Goal: Find specific page/section: Locate a particular part of the current website

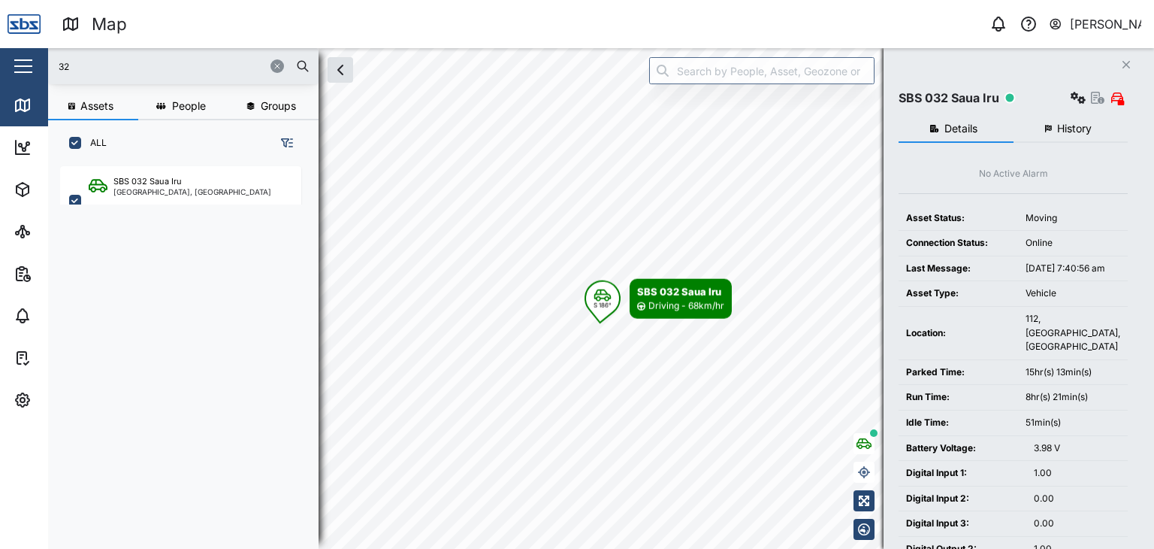
scroll to position [364, 234]
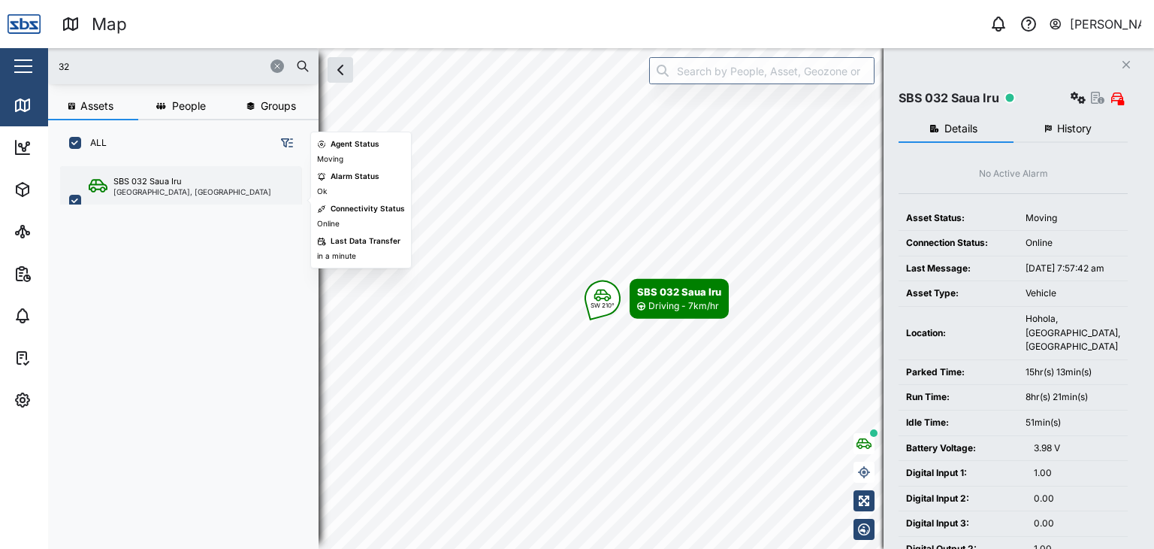
click at [167, 194] on div "[GEOGRAPHIC_DATA], [GEOGRAPHIC_DATA]" at bounding box center [192, 192] width 158 height 8
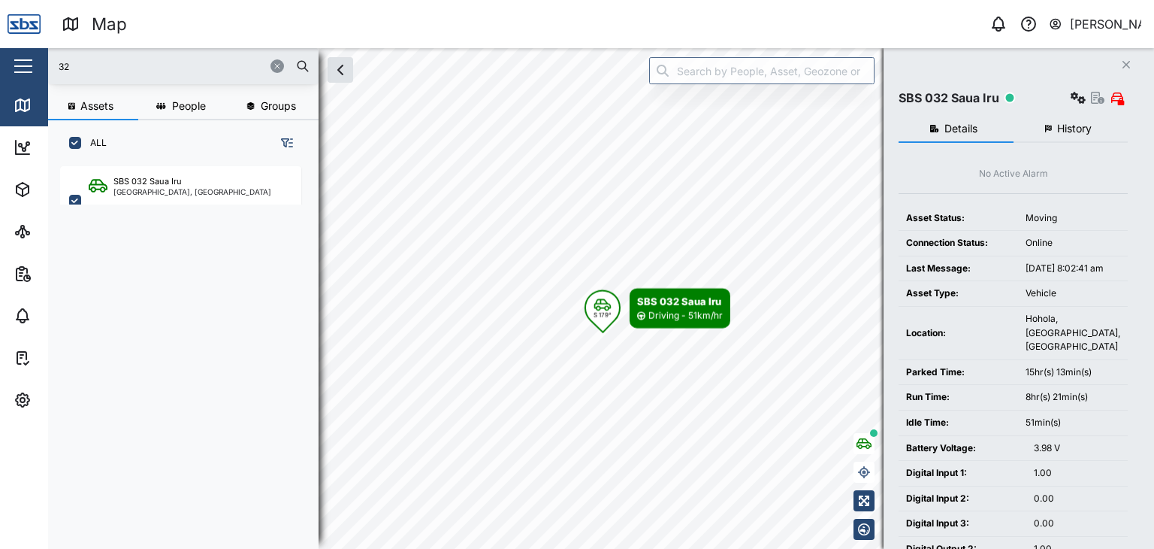
click at [76, 58] on input "32" at bounding box center [183, 66] width 253 height 23
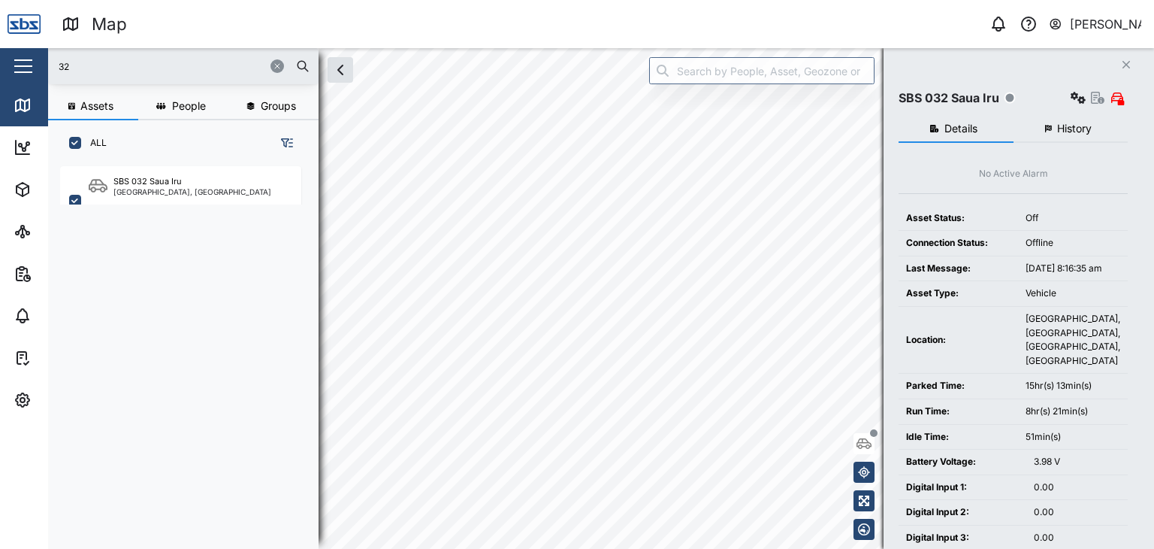
drag, startPoint x: 119, startPoint y: 59, endPoint x: 0, endPoint y: 41, distance: 120.1
click at [0, 41] on div "Map 0 [PERSON_NAME] Close Map Dashboard Assets ATS Camera Generator Personnel T…" at bounding box center [577, 274] width 1154 height 549
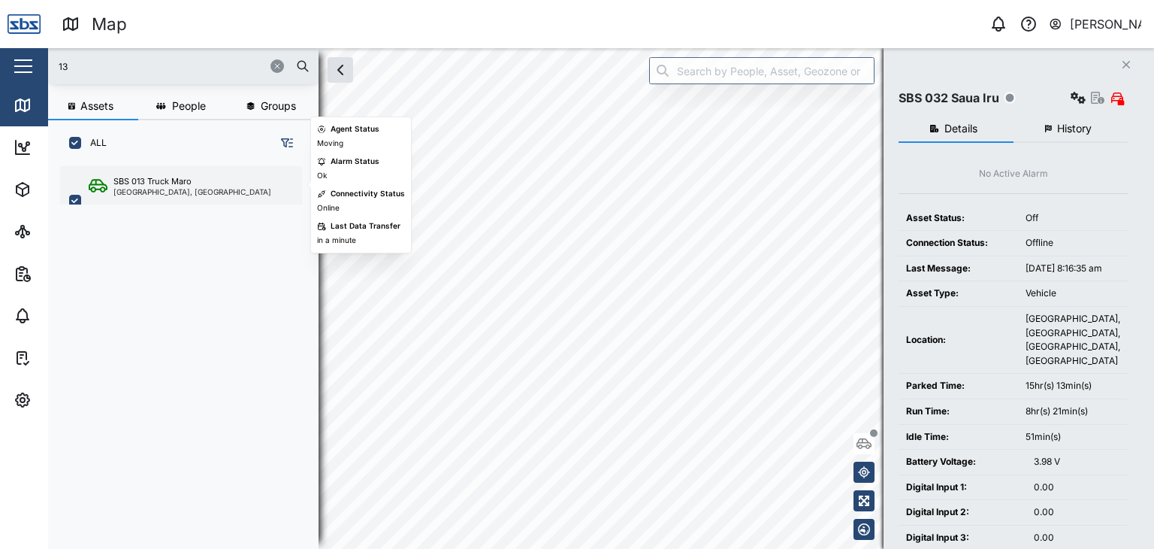
click at [198, 179] on div "SBS 013 Truck Maro" at bounding box center [192, 181] width 158 height 13
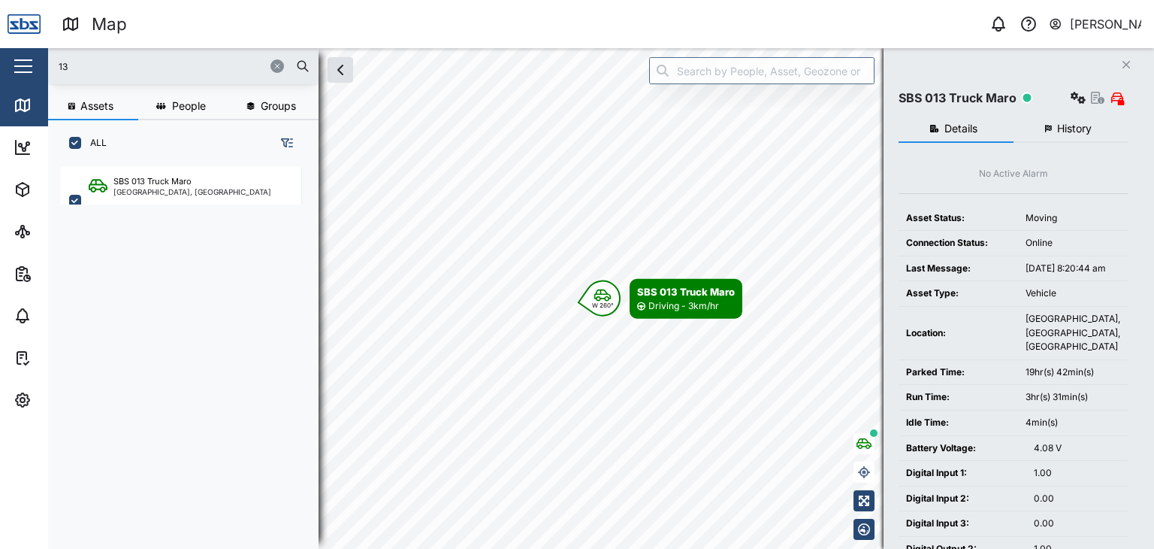
drag, startPoint x: 74, startPoint y: 68, endPoint x: 44, endPoint y: 68, distance: 30.8
click at [44, 68] on div "Map 0 [PERSON_NAME] Close Map Dashboard Assets ATS Camera Generator Personnel T…" at bounding box center [577, 274] width 1154 height 549
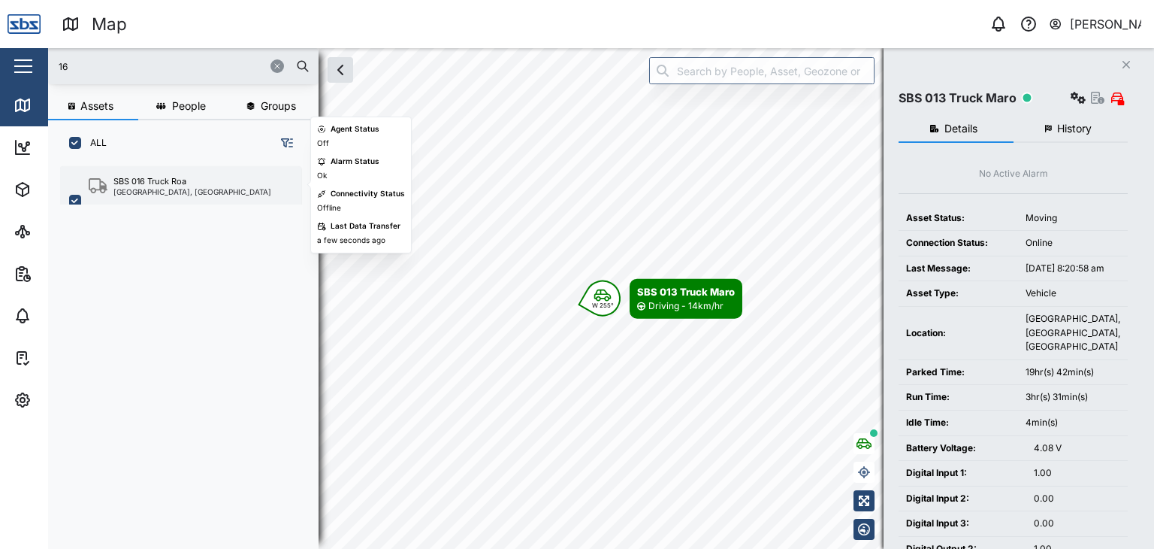
click at [165, 189] on div "[GEOGRAPHIC_DATA], [GEOGRAPHIC_DATA]" at bounding box center [192, 192] width 158 height 8
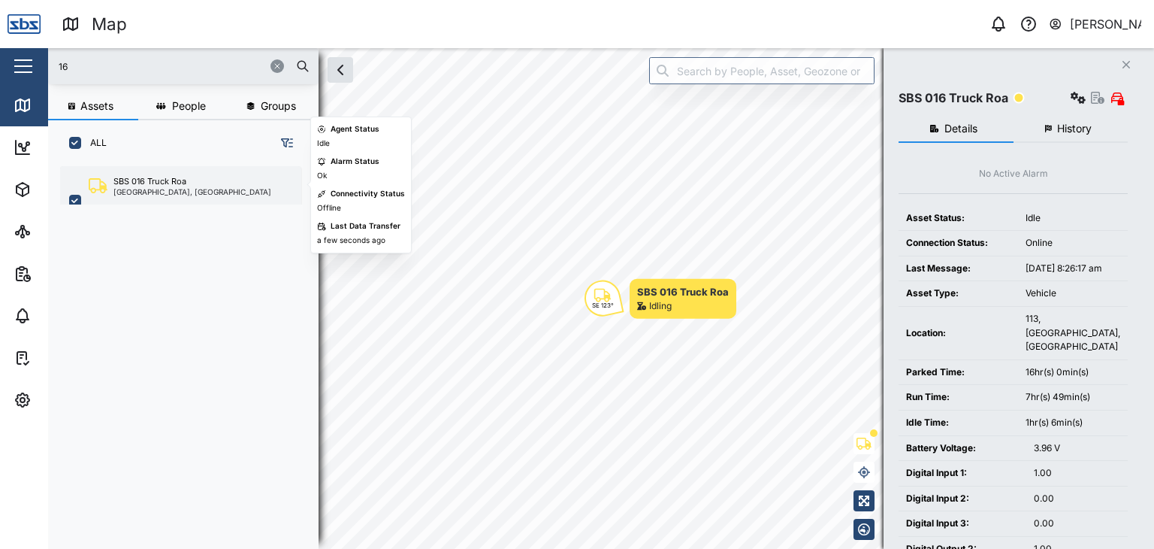
click at [159, 183] on div "SBS 016 Truck Roa" at bounding box center [149, 181] width 73 height 13
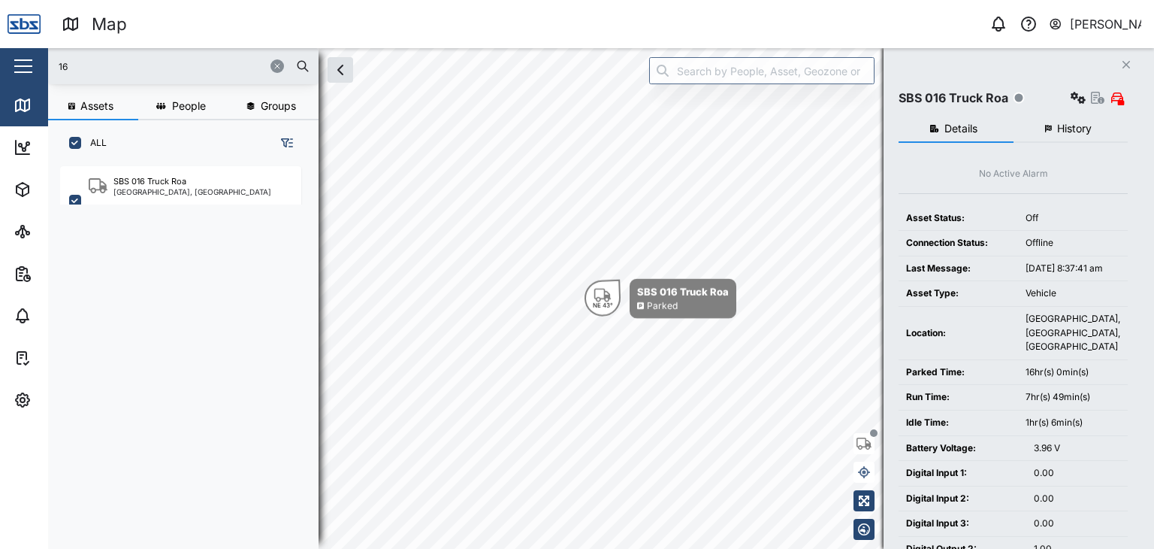
drag, startPoint x: 75, startPoint y: 74, endPoint x: 27, endPoint y: 75, distance: 48.1
click at [27, 75] on div "Map 0 [PERSON_NAME] Close Map Dashboard Assets ATS Camera Generator Personnel T…" at bounding box center [577, 274] width 1154 height 549
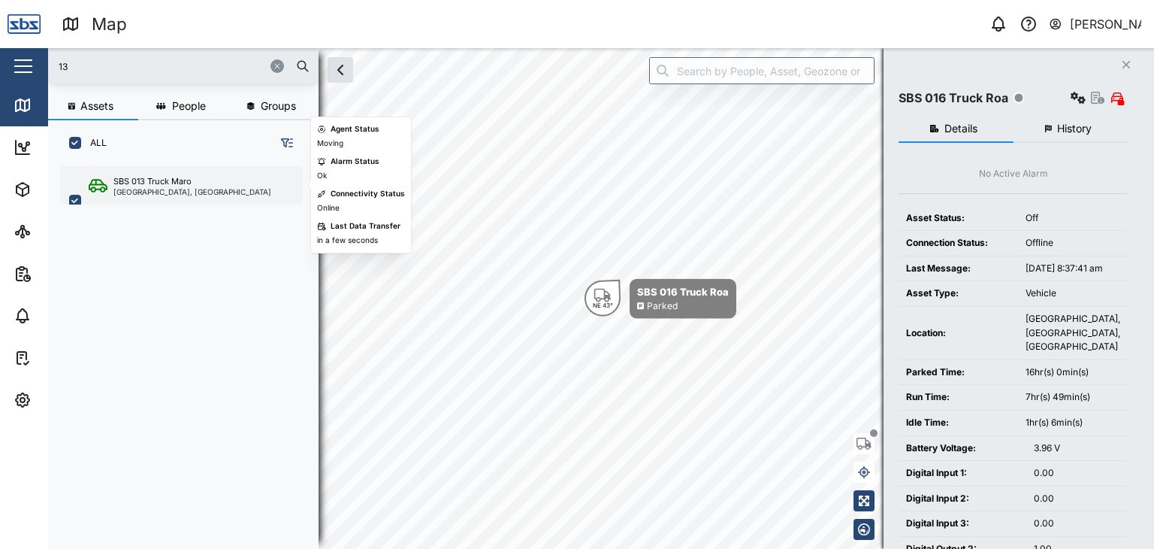
click at [171, 188] on div "[GEOGRAPHIC_DATA], [GEOGRAPHIC_DATA]" at bounding box center [192, 192] width 158 height 8
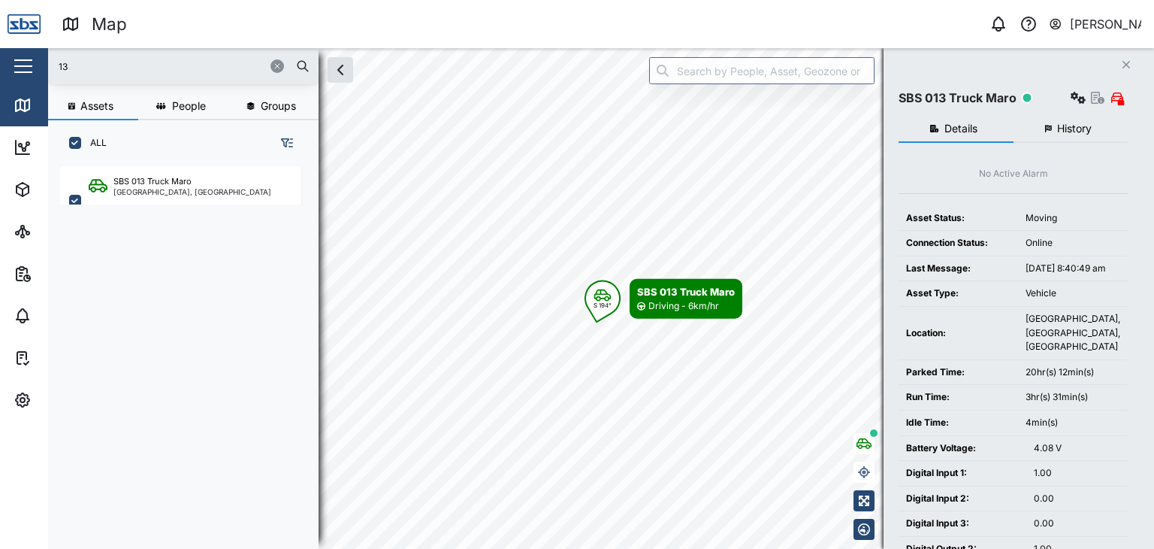
drag, startPoint x: 80, startPoint y: 66, endPoint x: 42, endPoint y: 65, distance: 38.4
click at [42, 65] on div "Map 0 [PERSON_NAME] Close Map Dashboard Assets ATS Camera Generator Personnel T…" at bounding box center [577, 274] width 1154 height 549
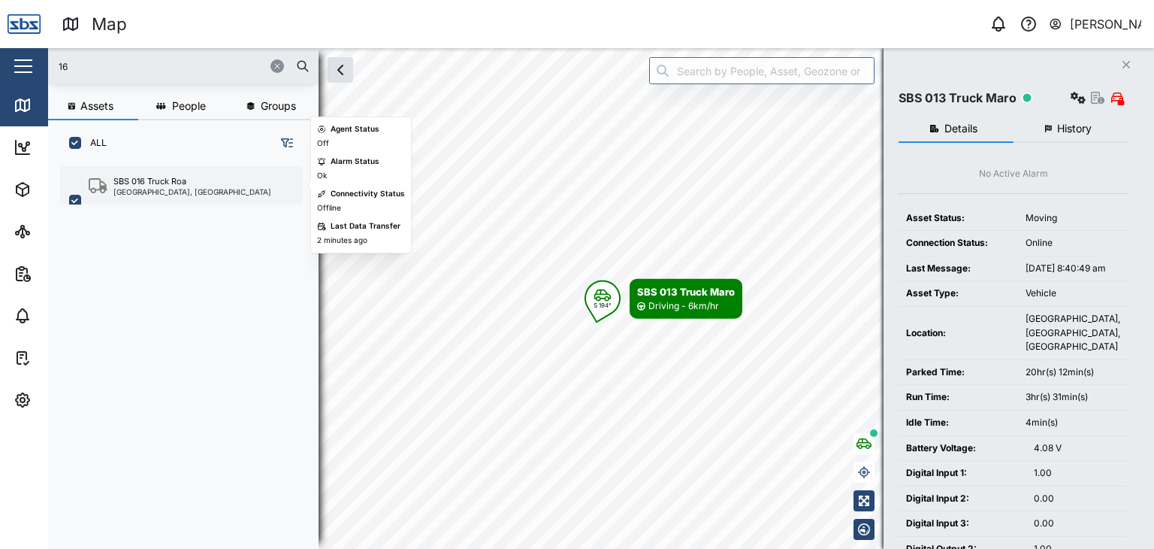
click at [168, 188] on div "[GEOGRAPHIC_DATA], [GEOGRAPHIC_DATA]" at bounding box center [192, 192] width 158 height 8
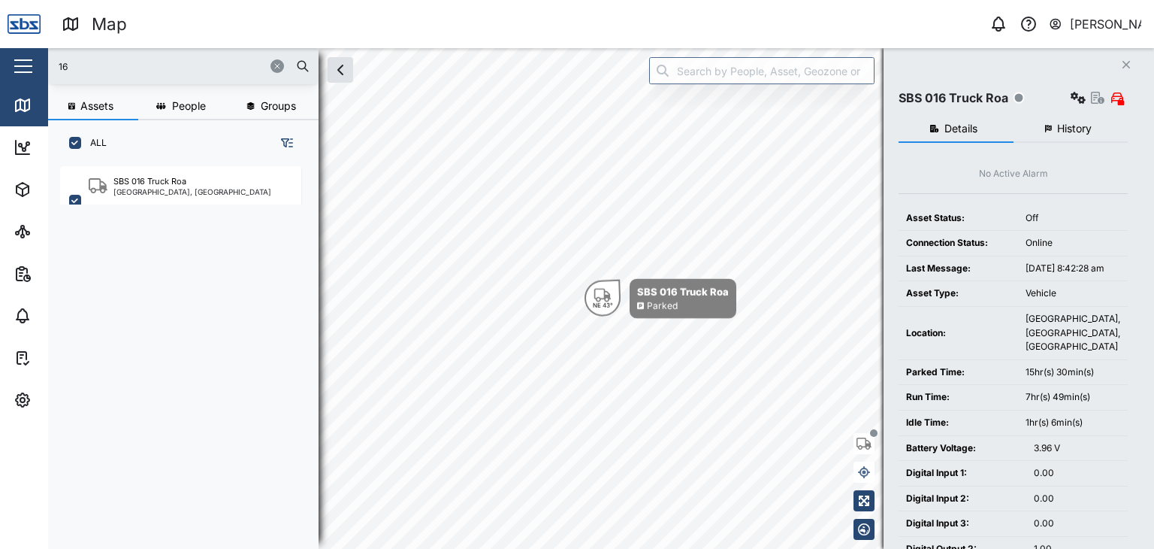
drag, startPoint x: 85, startPoint y: 74, endPoint x: 2, endPoint y: 74, distance: 82.7
click at [2, 74] on div "Map 0 [PERSON_NAME] Close Map Dashboard Assets ATS Camera Generator Personnel T…" at bounding box center [577, 274] width 1154 height 549
type input "13"
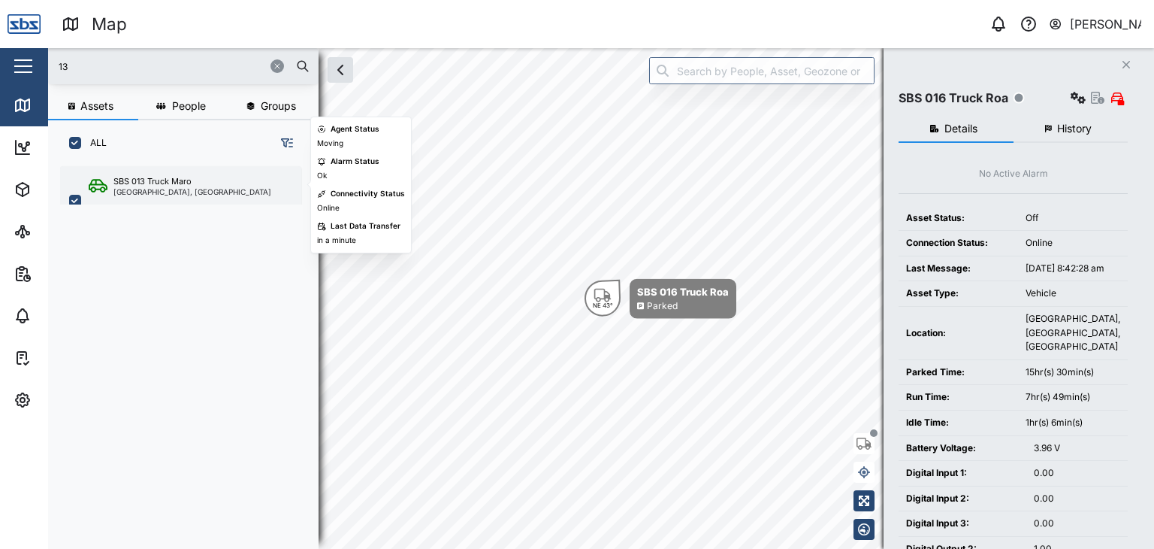
click at [199, 188] on div "[GEOGRAPHIC_DATA], [GEOGRAPHIC_DATA]" at bounding box center [192, 192] width 158 height 8
